Goal: Task Accomplishment & Management: Use online tool/utility

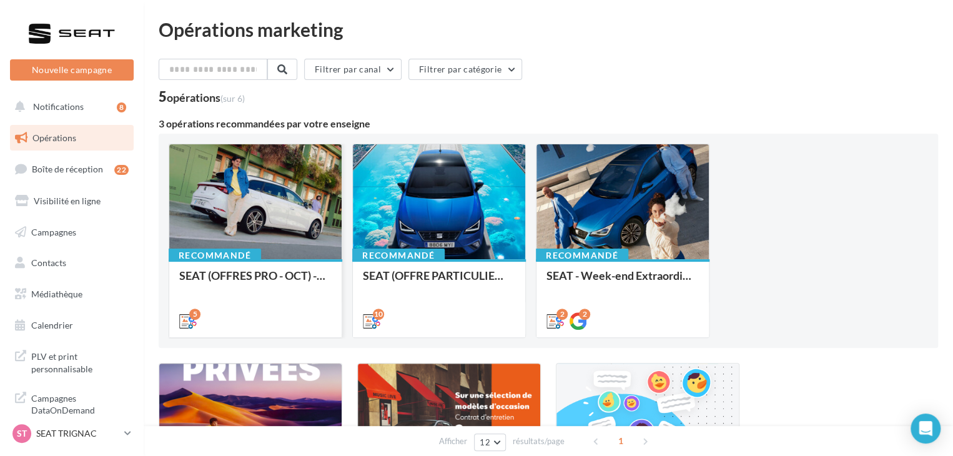
click at [286, 296] on div "SEAT (OFFRES PRO - OCT) - SOCIAL MEDIA" at bounding box center [255, 297] width 152 height 57
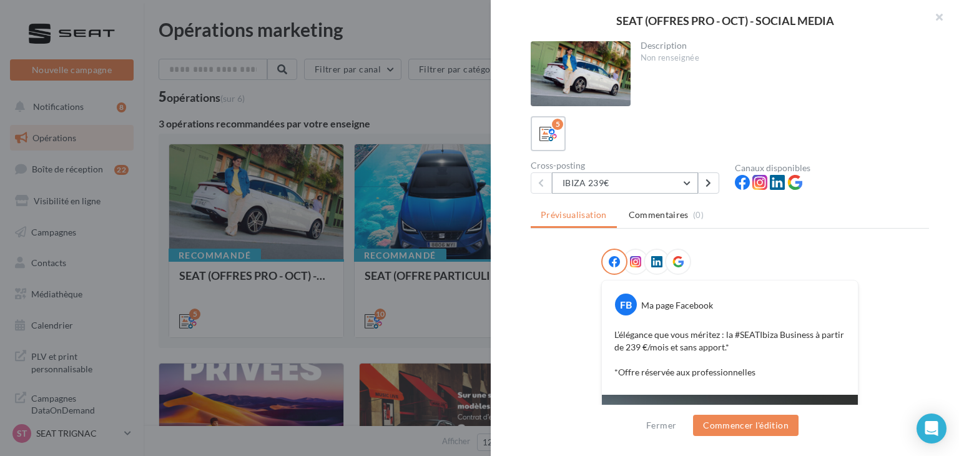
click at [599, 178] on button "IBIZA 239€" at bounding box center [625, 182] width 146 height 21
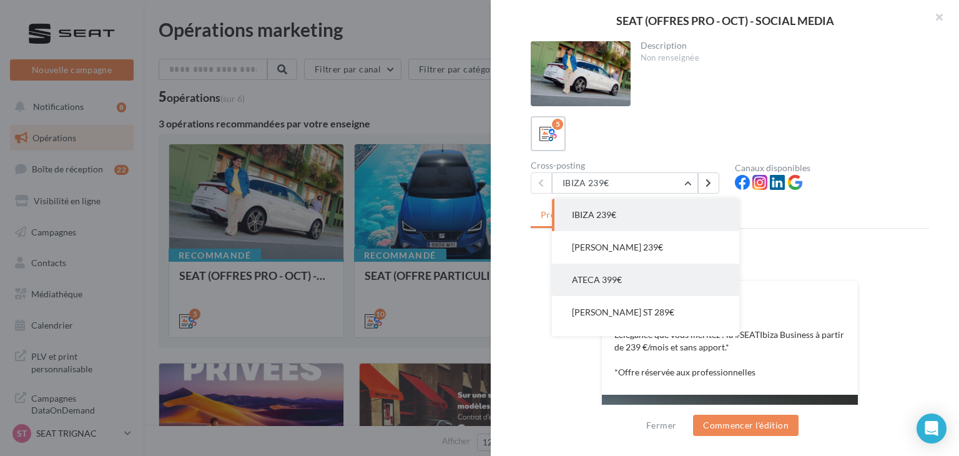
drag, startPoint x: 617, startPoint y: 276, endPoint x: 632, endPoint y: 278, distance: 15.1
click at [617, 277] on span "ATECA 399€" at bounding box center [597, 279] width 50 height 11
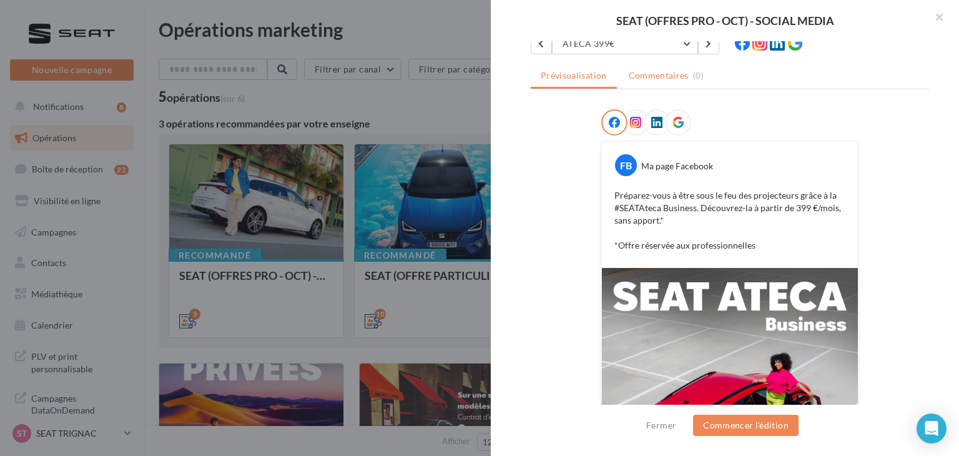
scroll to position [77, 0]
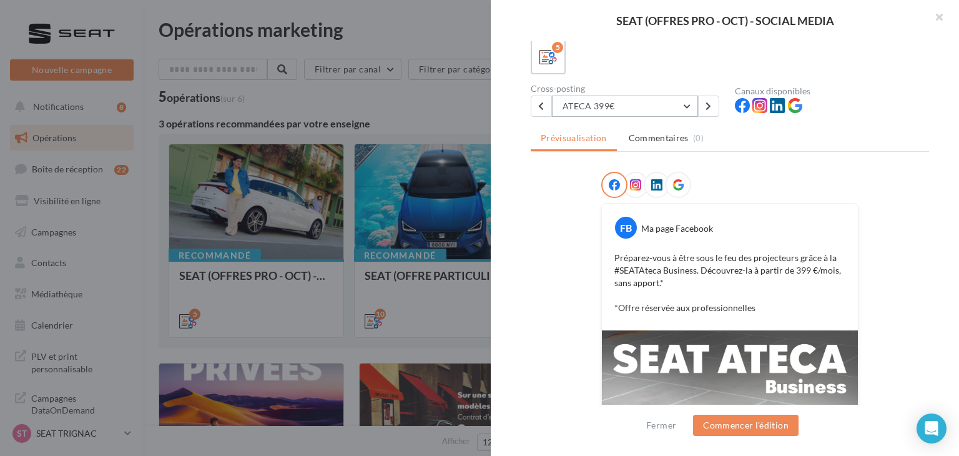
click at [614, 101] on button "ATECA 399€" at bounding box center [625, 106] width 146 height 21
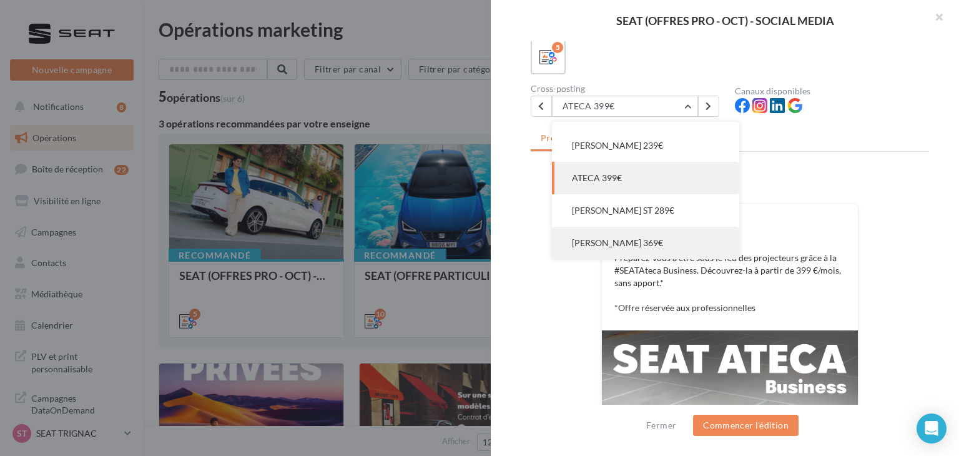
click at [635, 238] on span "[PERSON_NAME] 369€" at bounding box center [617, 242] width 91 height 11
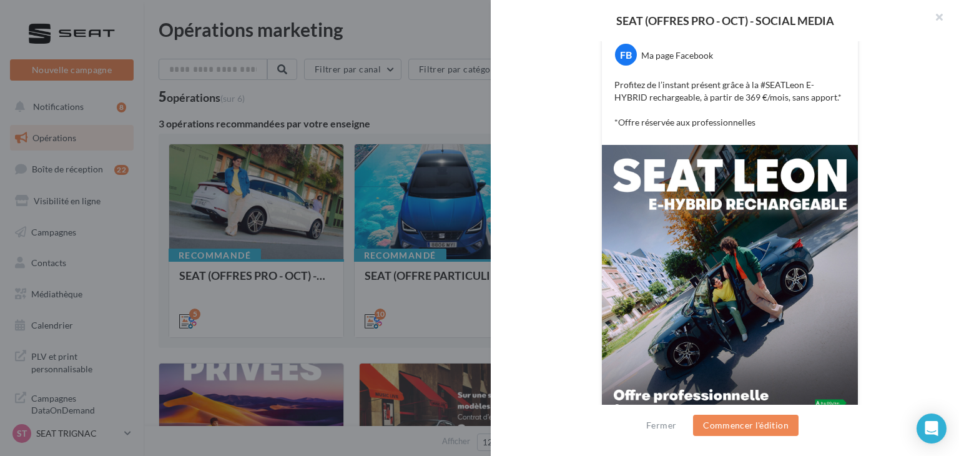
scroll to position [314, 0]
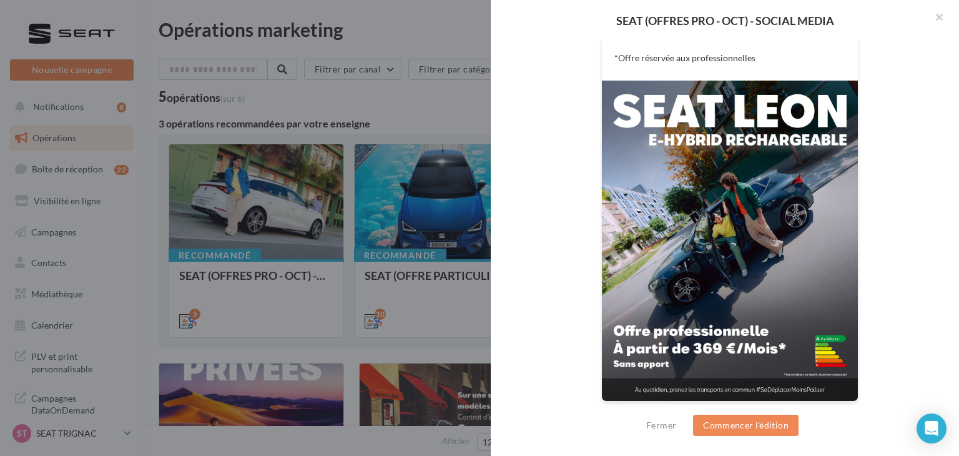
click at [275, 265] on div at bounding box center [479, 228] width 959 height 456
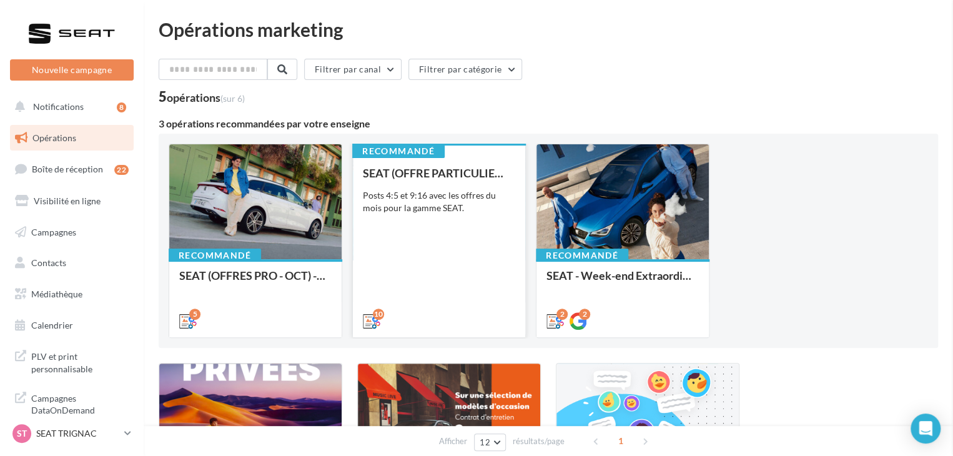
drag, startPoint x: 446, startPoint y: 321, endPoint x: 454, endPoint y: 323, distance: 8.3
click at [447, 321] on div "10" at bounding box center [439, 319] width 152 height 15
click at [499, 288] on div "SEAT (OFFRE PARTICULIER - OCT) - SOCIAL MEDIA Posts 4:5 et 9:16 avec les offres…" at bounding box center [439, 246] width 152 height 159
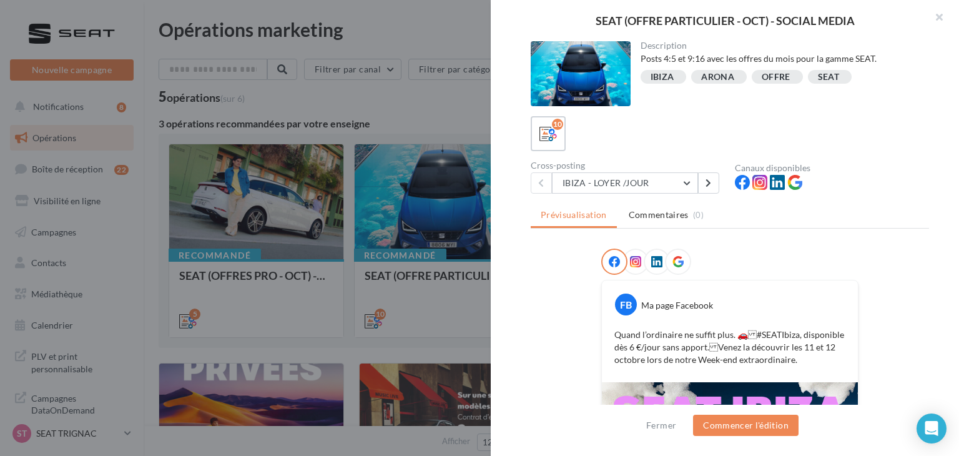
click at [659, 199] on div "Description Posts 4:5 et 9:16 avec les offres du mois pour la gamme SEAT. [GEOG…" at bounding box center [730, 228] width 478 height 375
click at [665, 191] on button "IBIZA - LOYER /JOUR" at bounding box center [625, 182] width 146 height 21
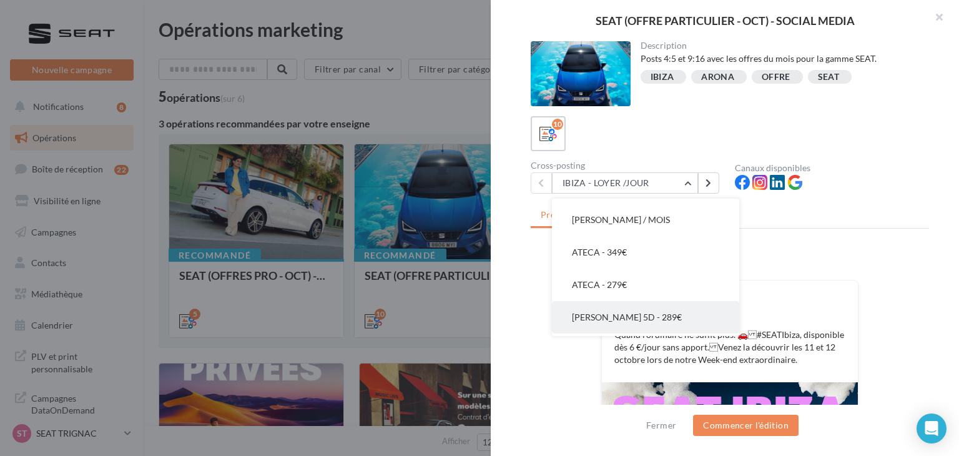
scroll to position [0, 0]
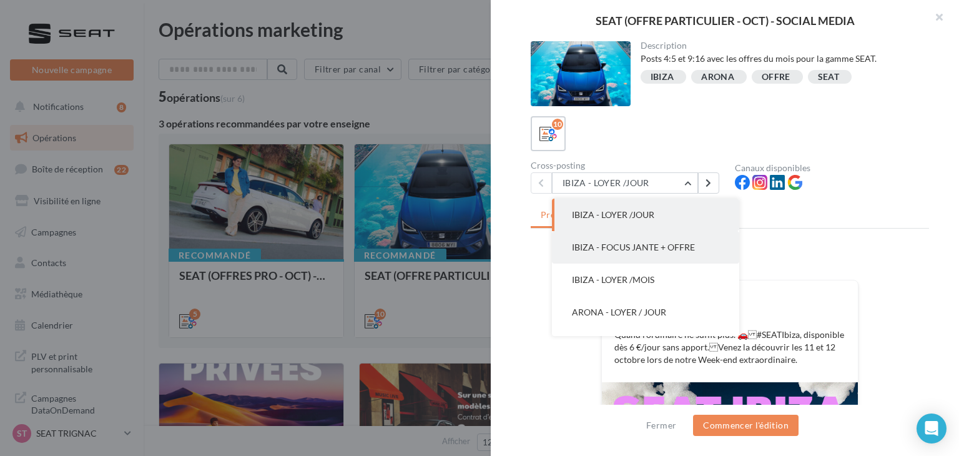
click at [666, 242] on span "IBIZA - FOCUS JANTE + OFFRE" at bounding box center [633, 247] width 123 height 11
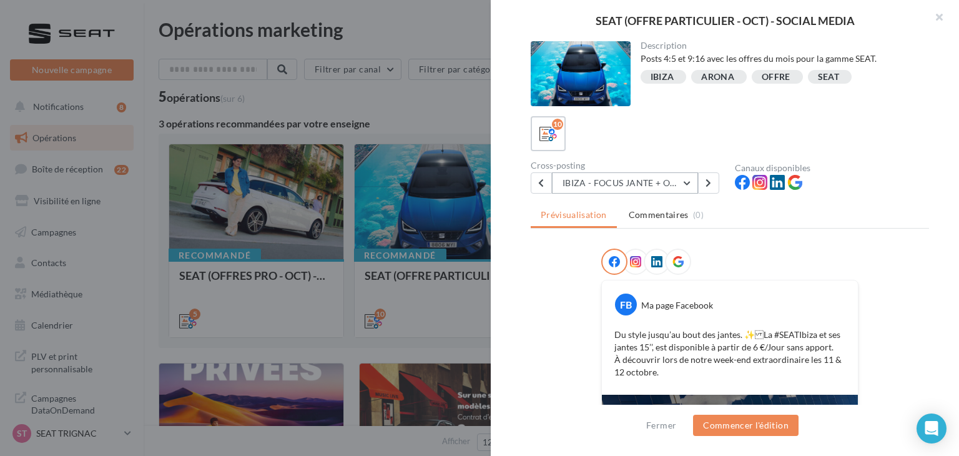
click at [655, 190] on button "IBIZA - FOCUS JANTE + OFFRE" at bounding box center [625, 182] width 146 height 21
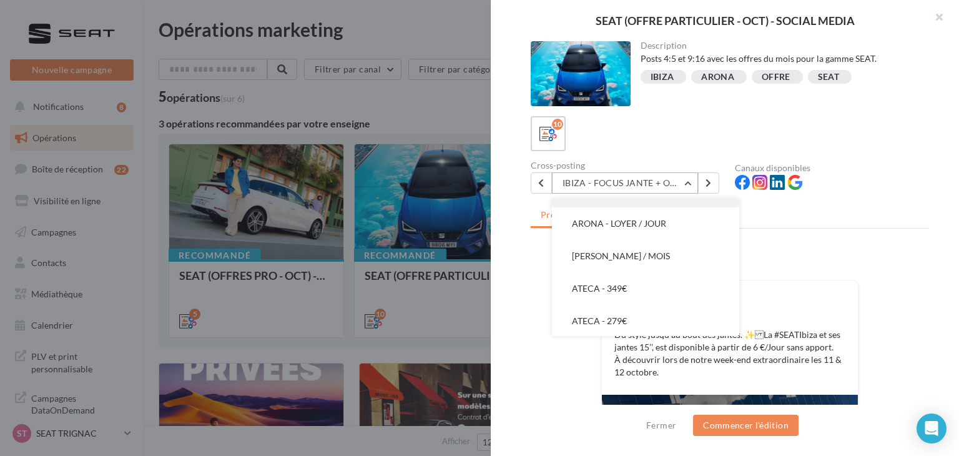
scroll to position [187, 0]
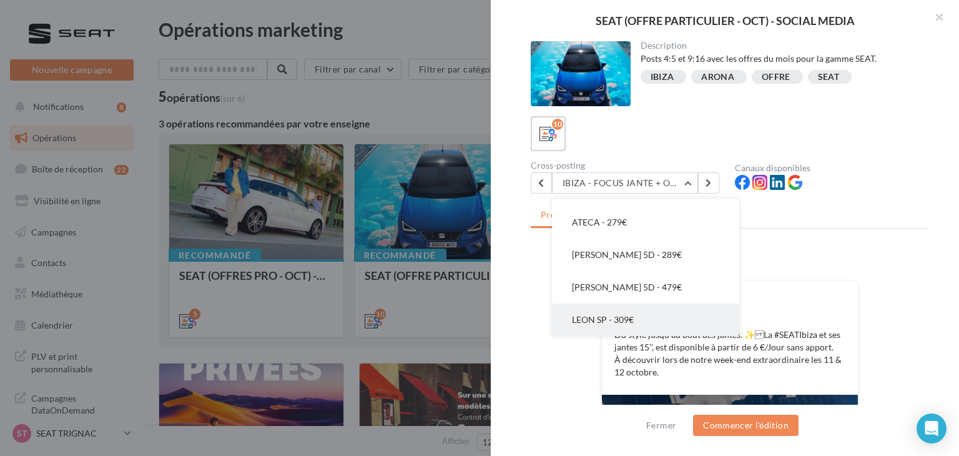
click at [639, 318] on button "LEON SP - 309€" at bounding box center [645, 319] width 187 height 32
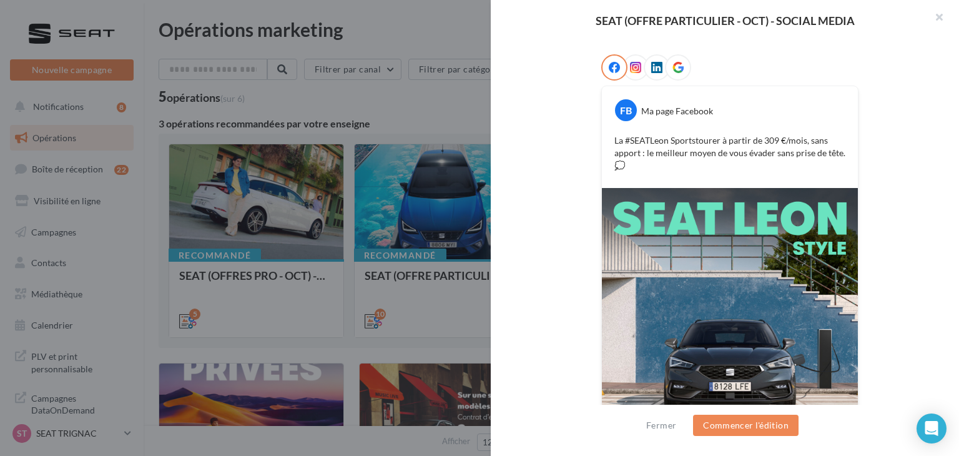
scroll to position [114, 0]
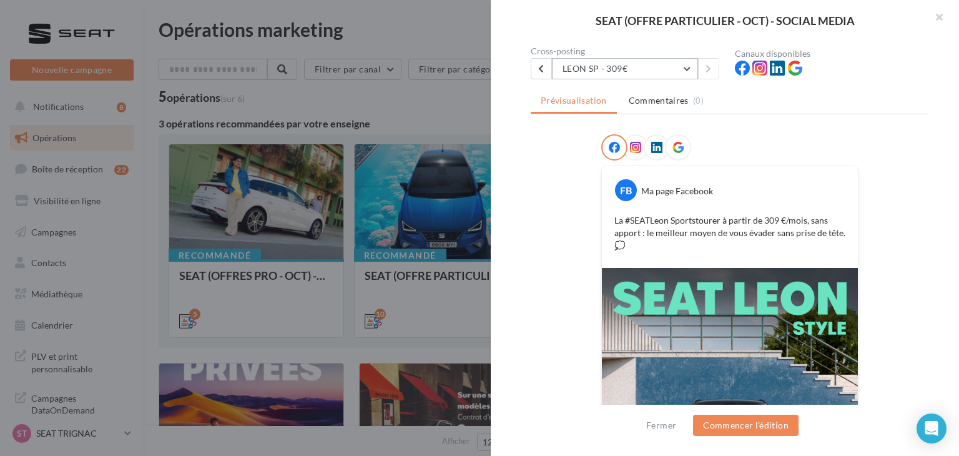
click at [675, 66] on button "LEON SP - 309€" at bounding box center [625, 68] width 146 height 21
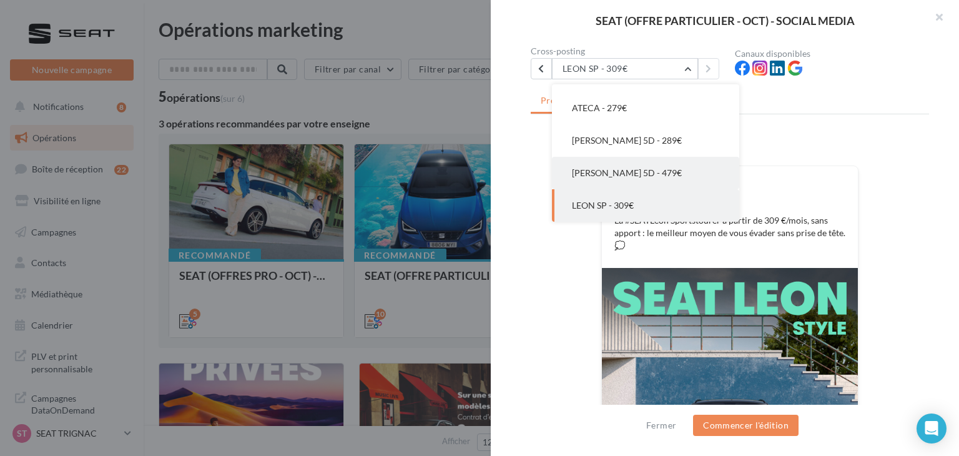
click at [650, 173] on button "[PERSON_NAME] 5D - 479€" at bounding box center [645, 173] width 187 height 32
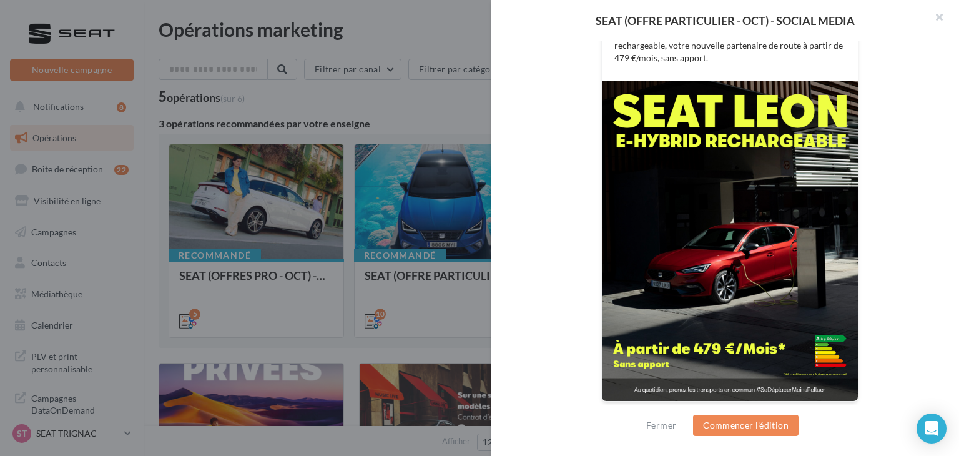
scroll to position [52, 0]
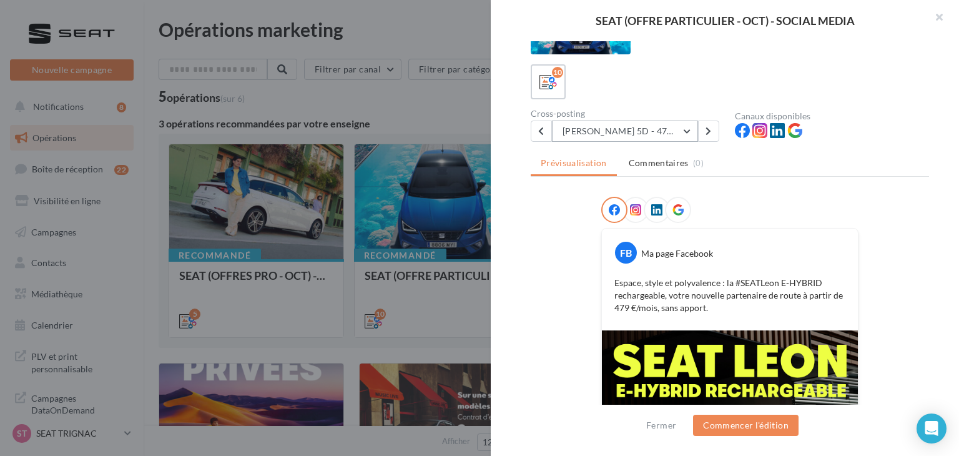
click at [642, 130] on button "[PERSON_NAME] 5D - 479€" at bounding box center [625, 130] width 146 height 21
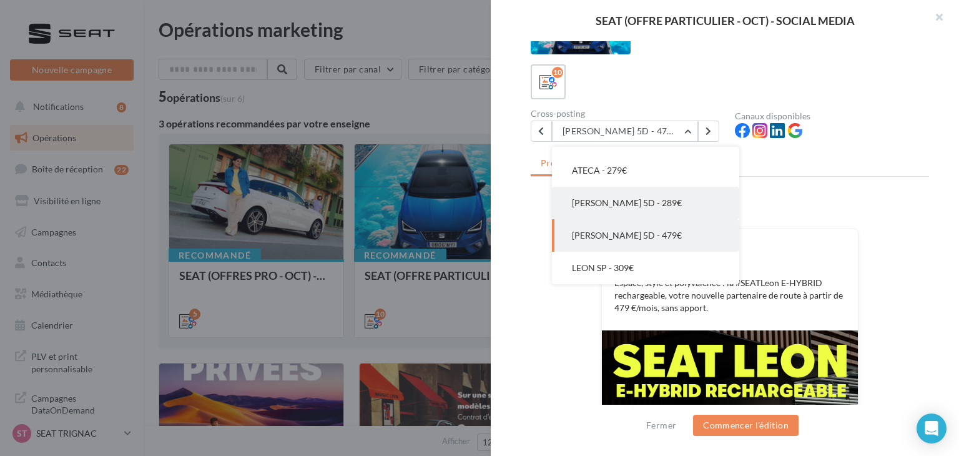
click at [634, 193] on button "[PERSON_NAME] 5D - 289€" at bounding box center [645, 203] width 187 height 32
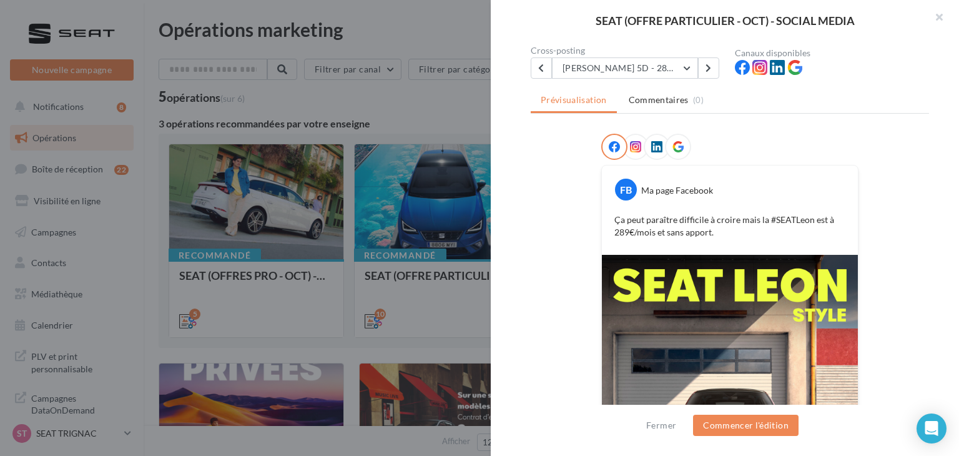
scroll to position [0, 0]
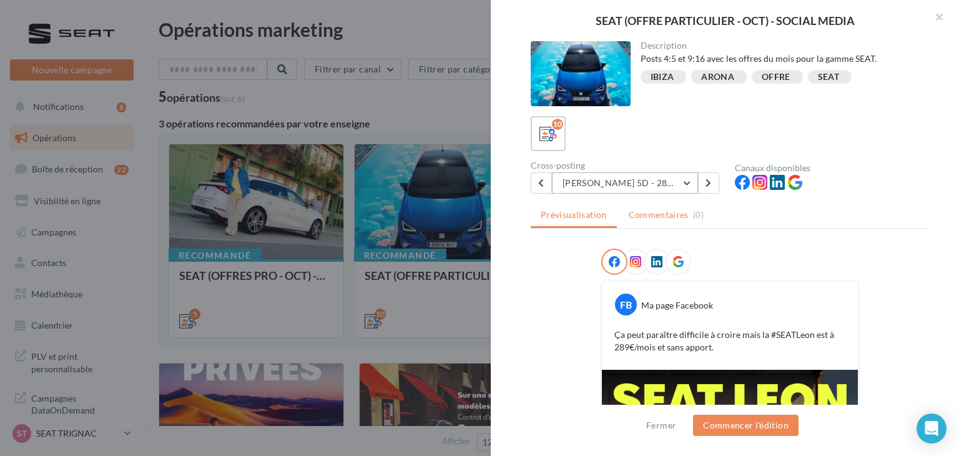
drag, startPoint x: 609, startPoint y: 193, endPoint x: 642, endPoint y: 213, distance: 38.1
click at [610, 194] on div "Description Posts 4:5 et 9:16 avec les offres du mois pour la gamme SEAT. [GEOG…" at bounding box center [730, 228] width 478 height 375
drag, startPoint x: 642, startPoint y: 183, endPoint x: 645, endPoint y: 191, distance: 8.7
click at [642, 183] on button "[PERSON_NAME] 5D - 289€" at bounding box center [625, 182] width 146 height 21
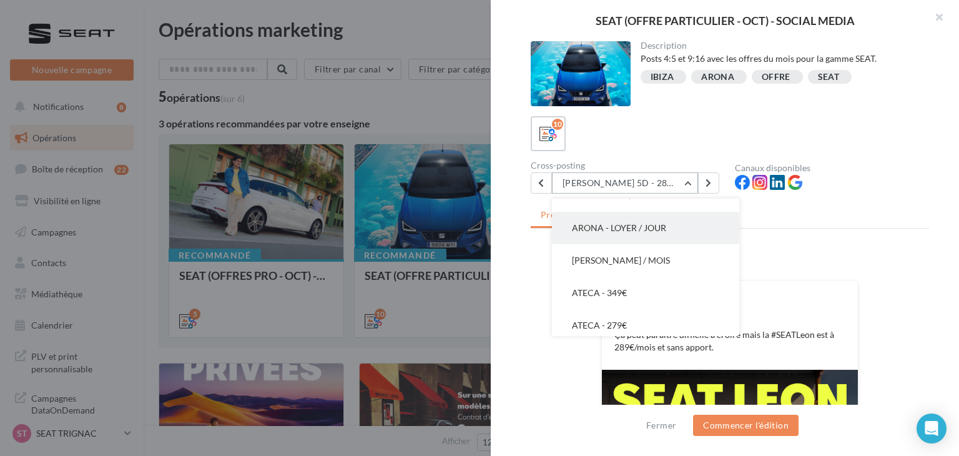
scroll to position [62, 0]
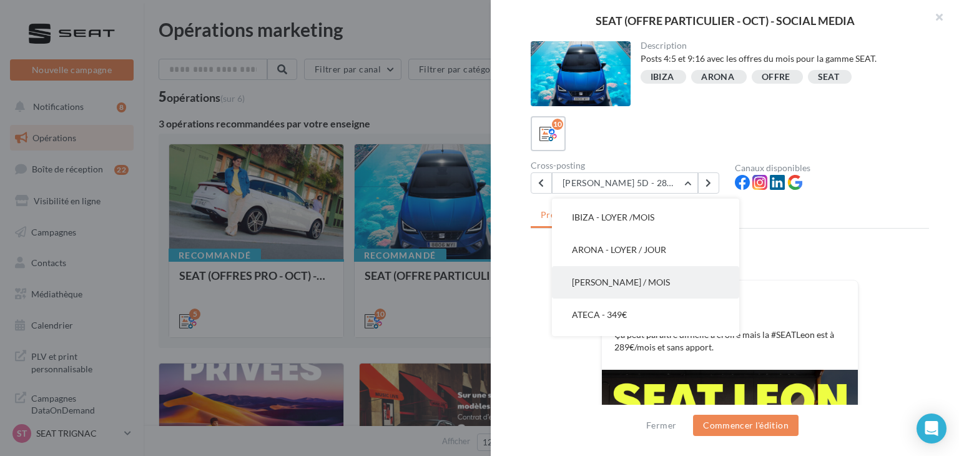
click at [650, 270] on button "[PERSON_NAME] / MOIS" at bounding box center [645, 282] width 187 height 32
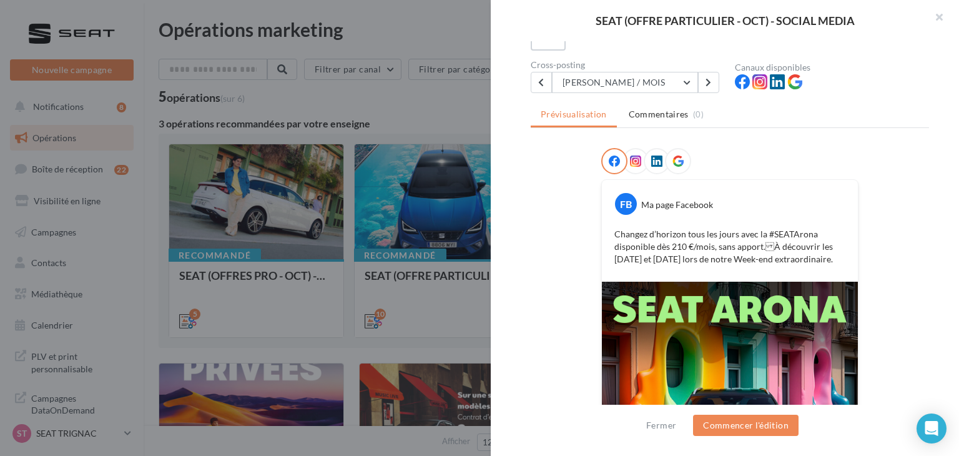
scroll to position [52, 0]
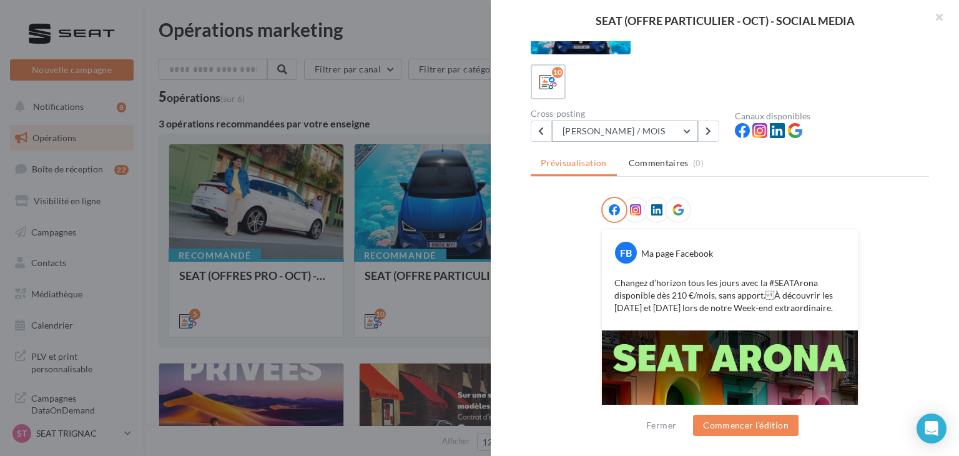
click at [645, 138] on button "[PERSON_NAME] / MOIS" at bounding box center [625, 130] width 146 height 21
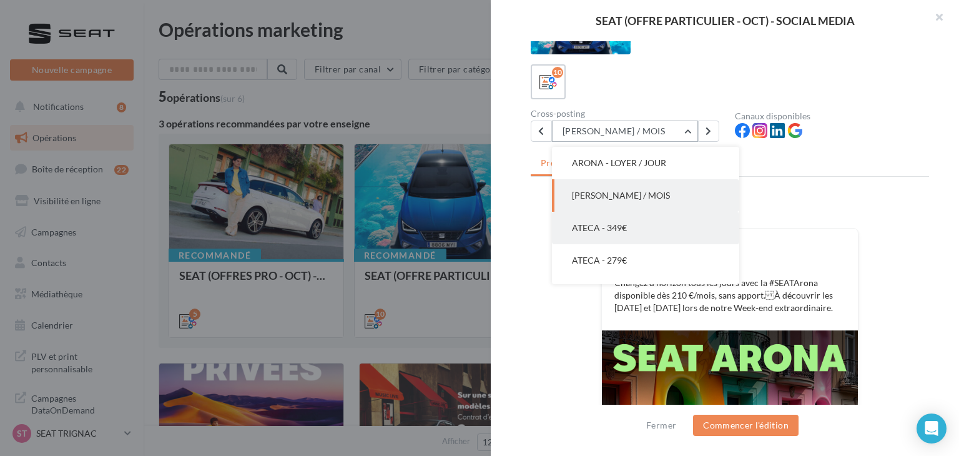
scroll to position [0, 0]
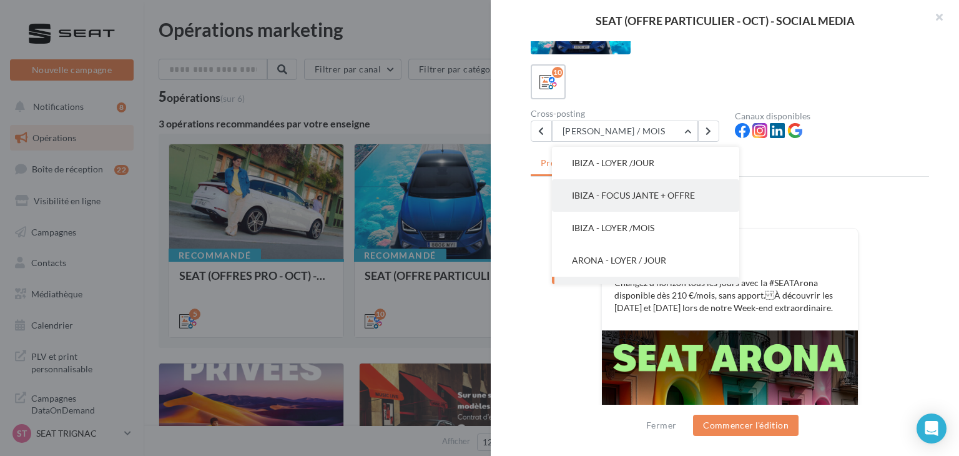
click at [671, 205] on button "IBIZA - FOCUS JANTE + OFFRE" at bounding box center [645, 195] width 187 height 32
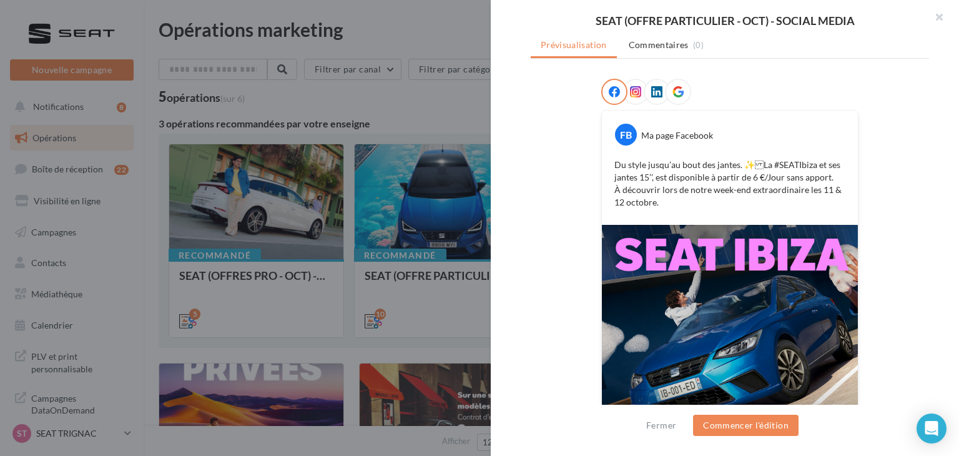
scroll to position [62, 0]
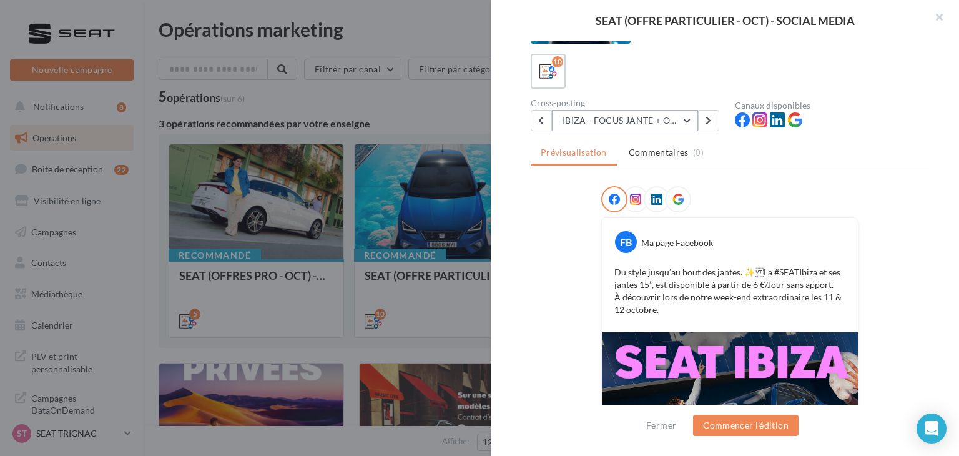
click at [662, 122] on button "IBIZA - FOCUS JANTE + OFFRE" at bounding box center [625, 120] width 146 height 21
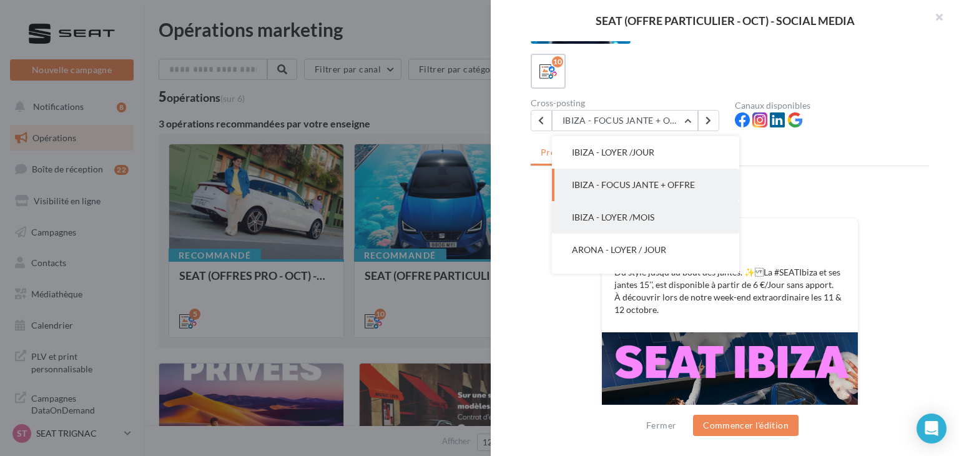
click at [679, 206] on button "IBIZA - LOYER /MOIS" at bounding box center [645, 217] width 187 height 32
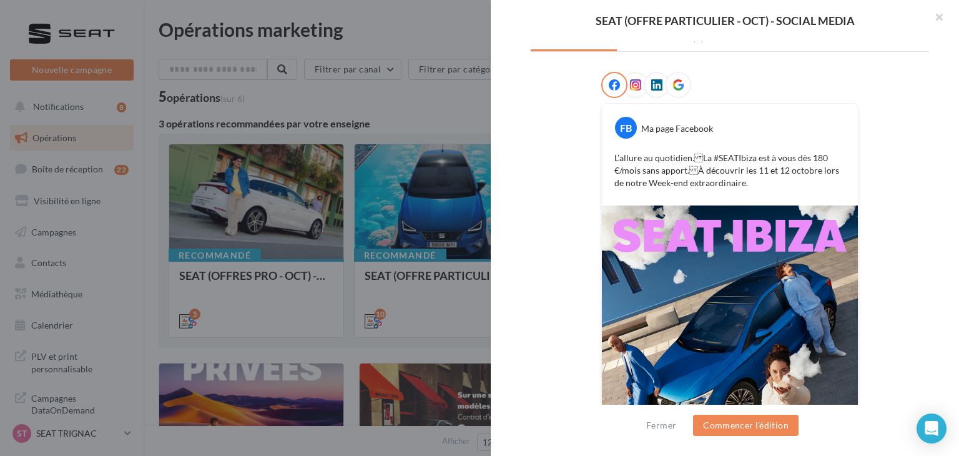
scroll to position [301, 0]
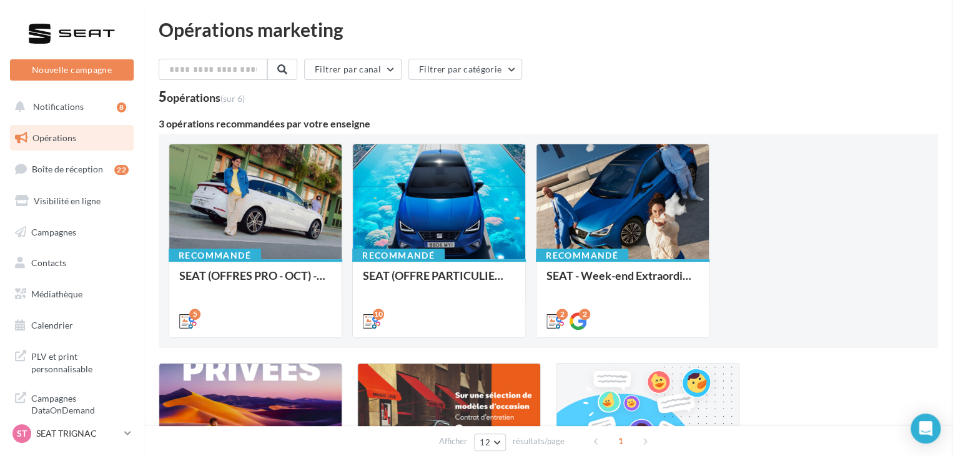
click at [253, 288] on div "SEAT (OFFRES PRO - OCT) - SOCIAL MEDIA" at bounding box center [255, 281] width 152 height 25
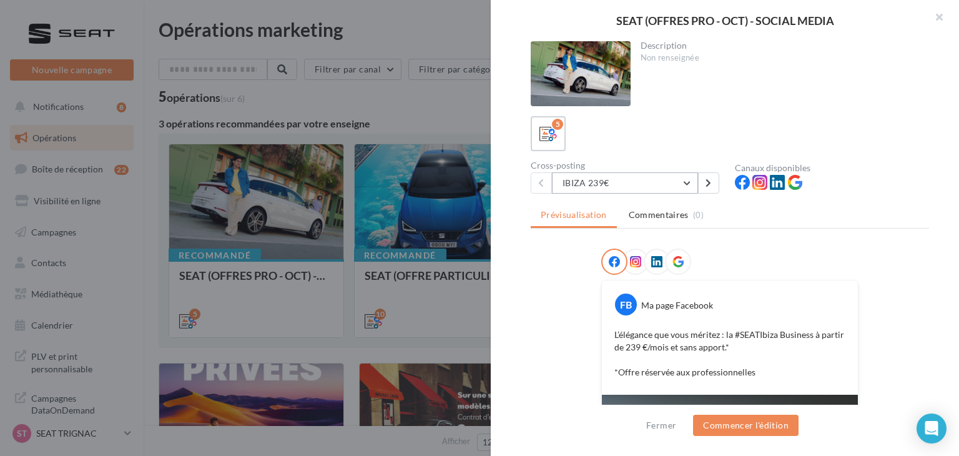
click at [631, 184] on button "IBIZA 239€" at bounding box center [625, 182] width 146 height 21
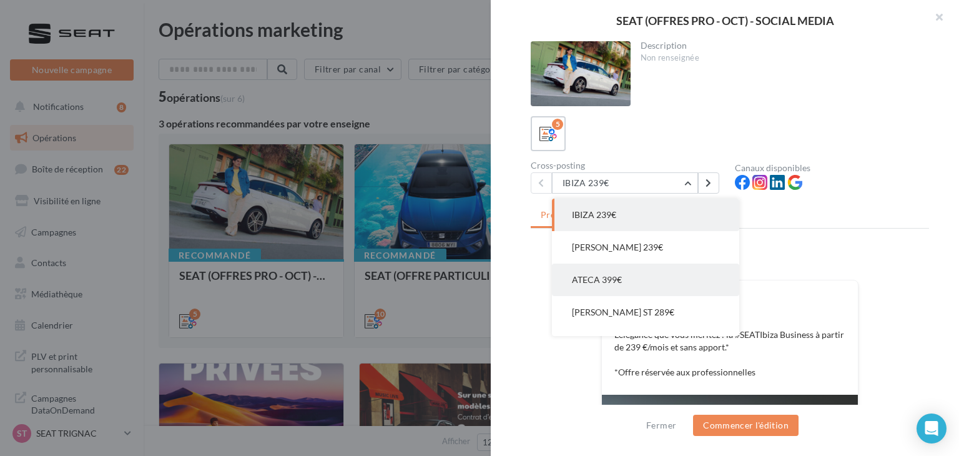
click at [652, 278] on button "ATECA 399€" at bounding box center [645, 279] width 187 height 32
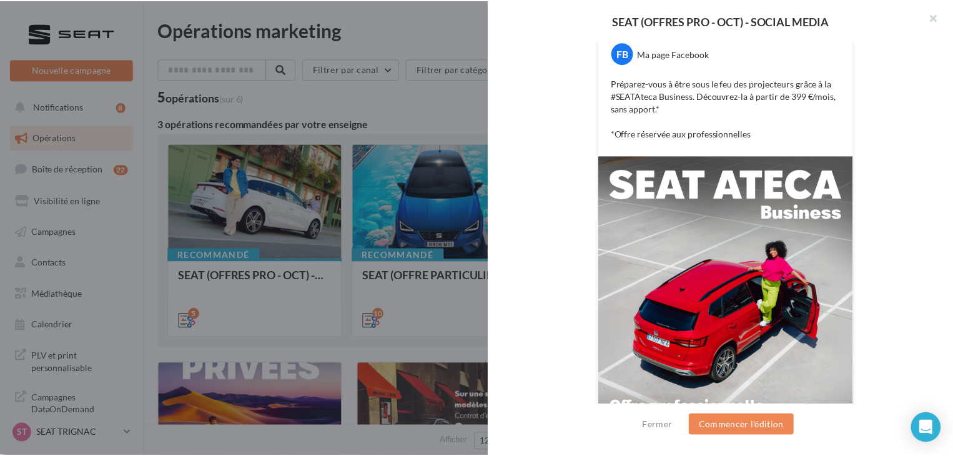
scroll to position [139, 0]
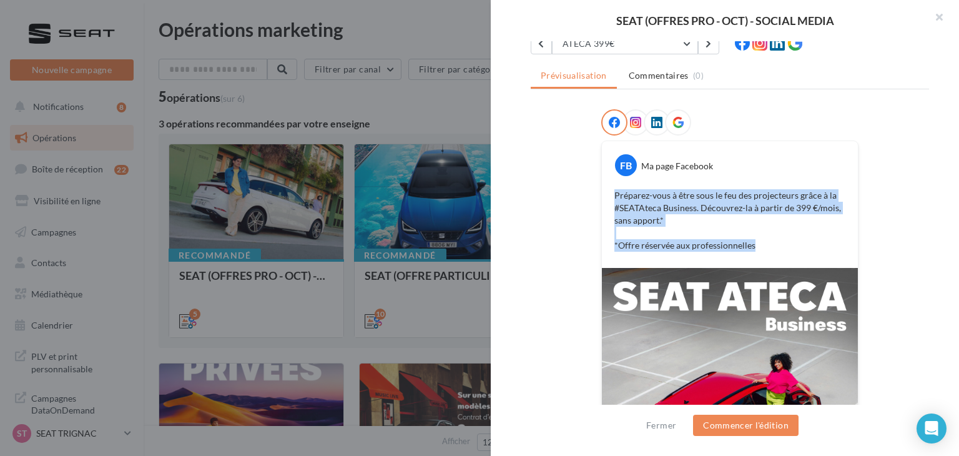
drag, startPoint x: 755, startPoint y: 243, endPoint x: 609, endPoint y: 195, distance: 153.4
click at [609, 195] on div "Préparez-vous à être sous le feu des projecteurs grâce à la #SEATAteca Business…" at bounding box center [730, 220] width 250 height 69
copy p "Préparez-vous à être sous le feu des projecteurs grâce à la #SEATAteca Business…"
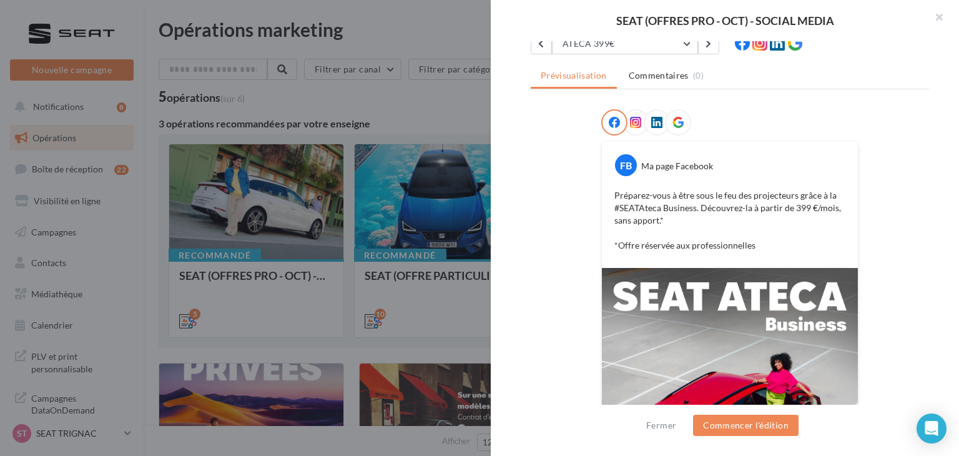
drag, startPoint x: 383, startPoint y: 175, endPoint x: 553, endPoint y: 18, distance: 231.9
click at [385, 172] on div at bounding box center [479, 228] width 959 height 456
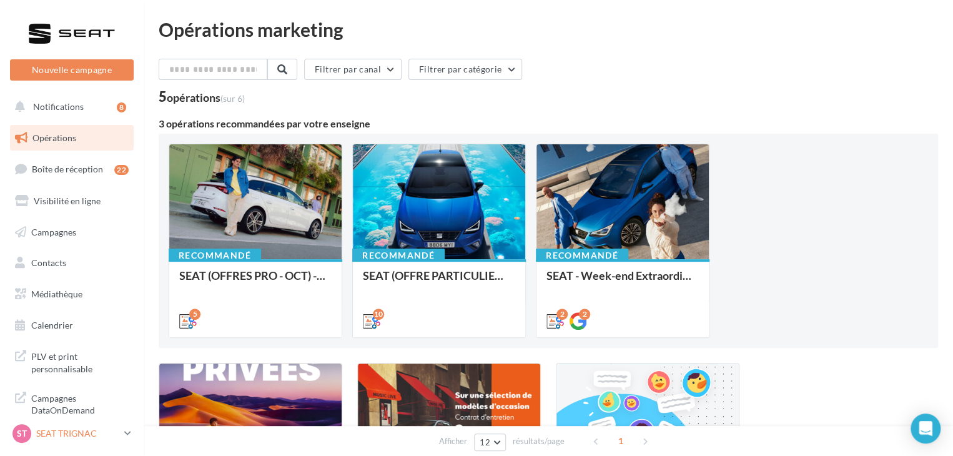
click at [127, 438] on icon at bounding box center [127, 433] width 7 height 11
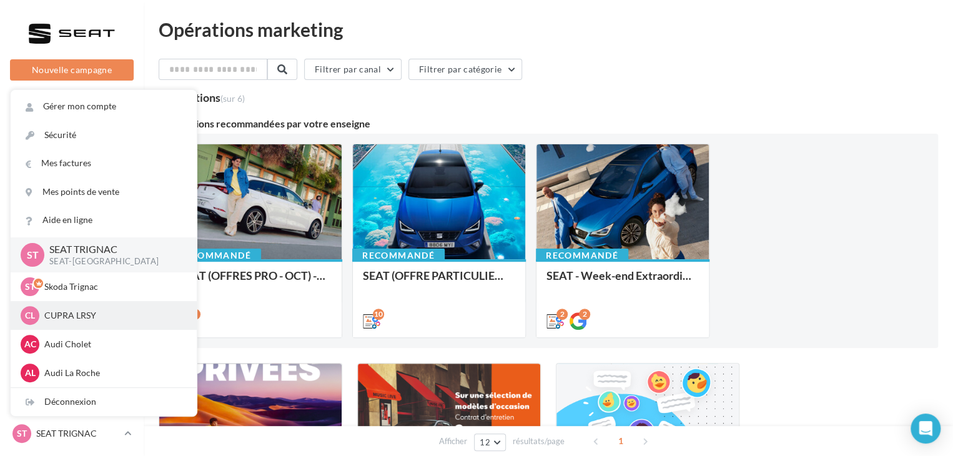
click at [100, 329] on div "CL CUPRA LRSY cupra_larochesuryon" at bounding box center [104, 315] width 186 height 29
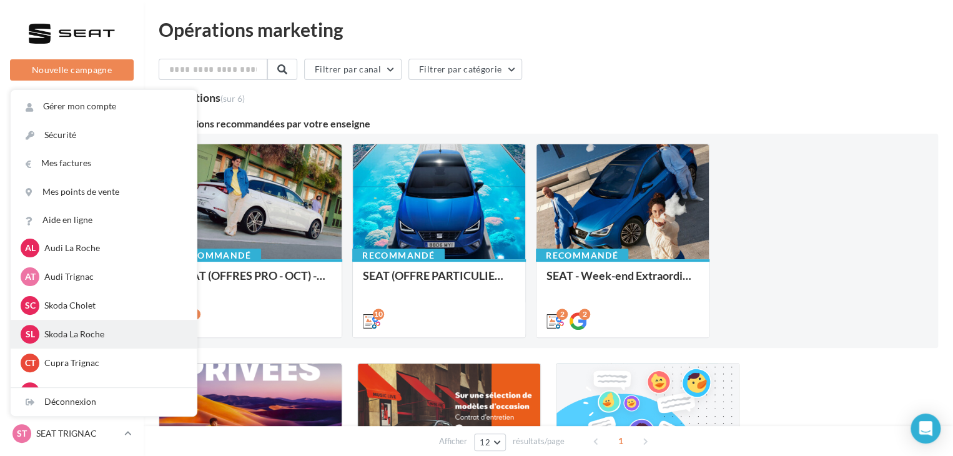
scroll to position [187, 0]
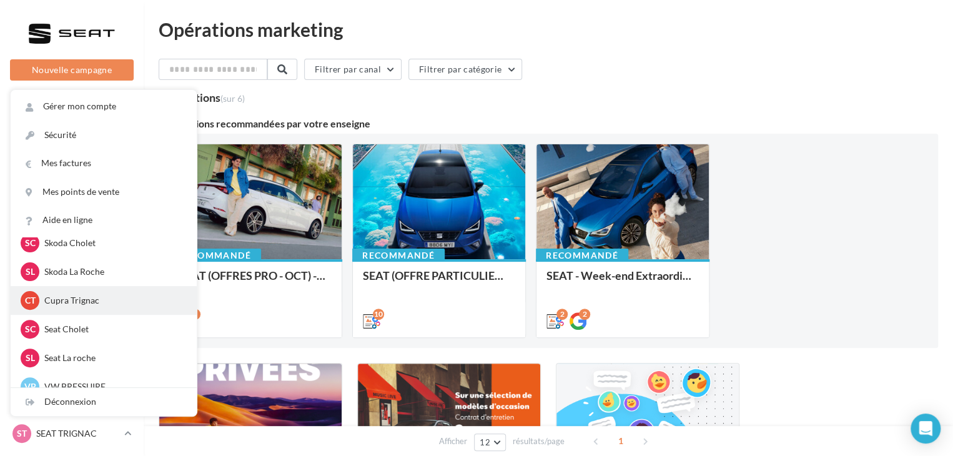
click at [75, 294] on p "Cupra Trignac" at bounding box center [112, 300] width 137 height 12
